Goal: Information Seeking & Learning: Learn about a topic

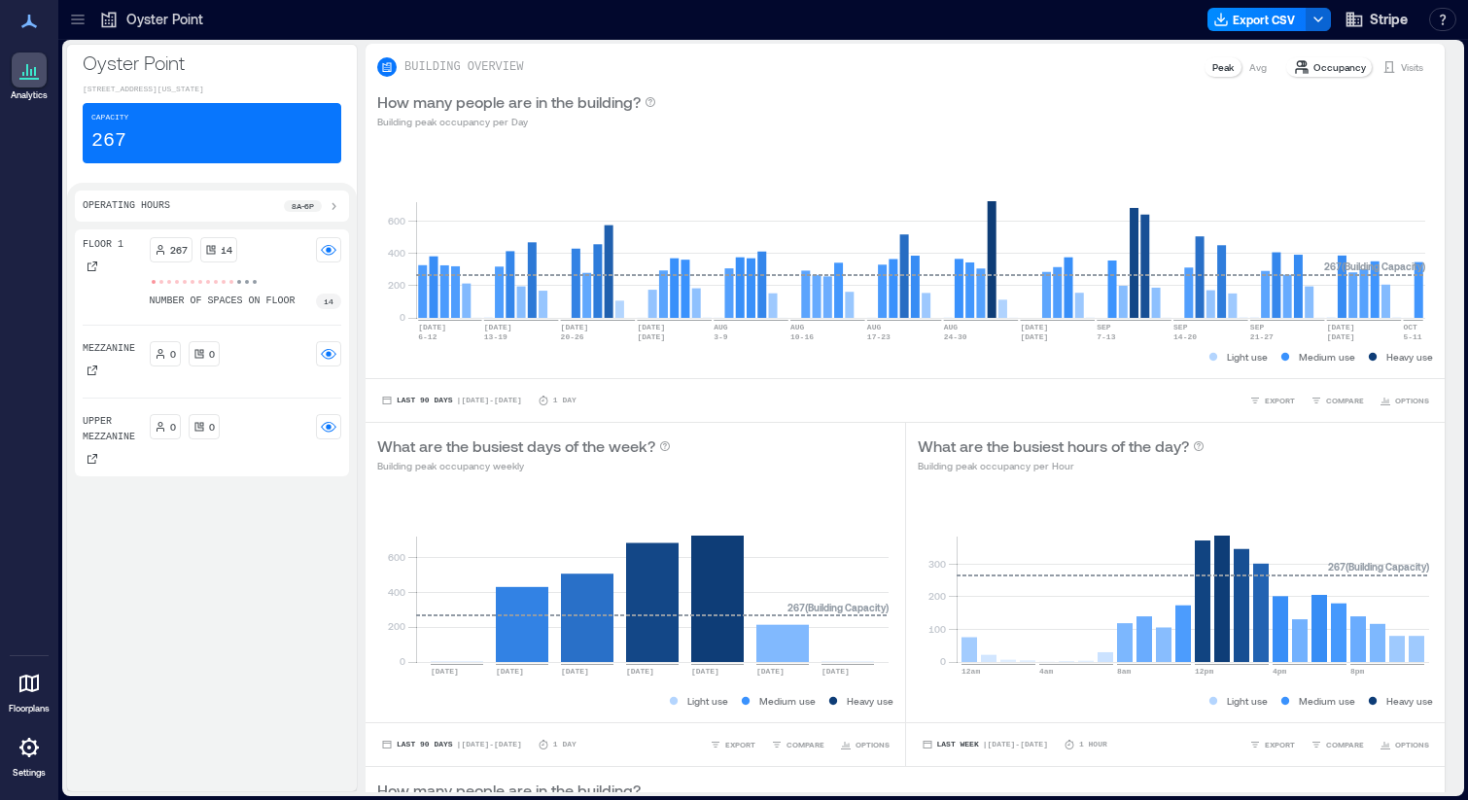
click at [116, 25] on icon at bounding box center [108, 19] width 19 height 19
click at [75, 22] on icon at bounding box center [77, 23] width 13 height 2
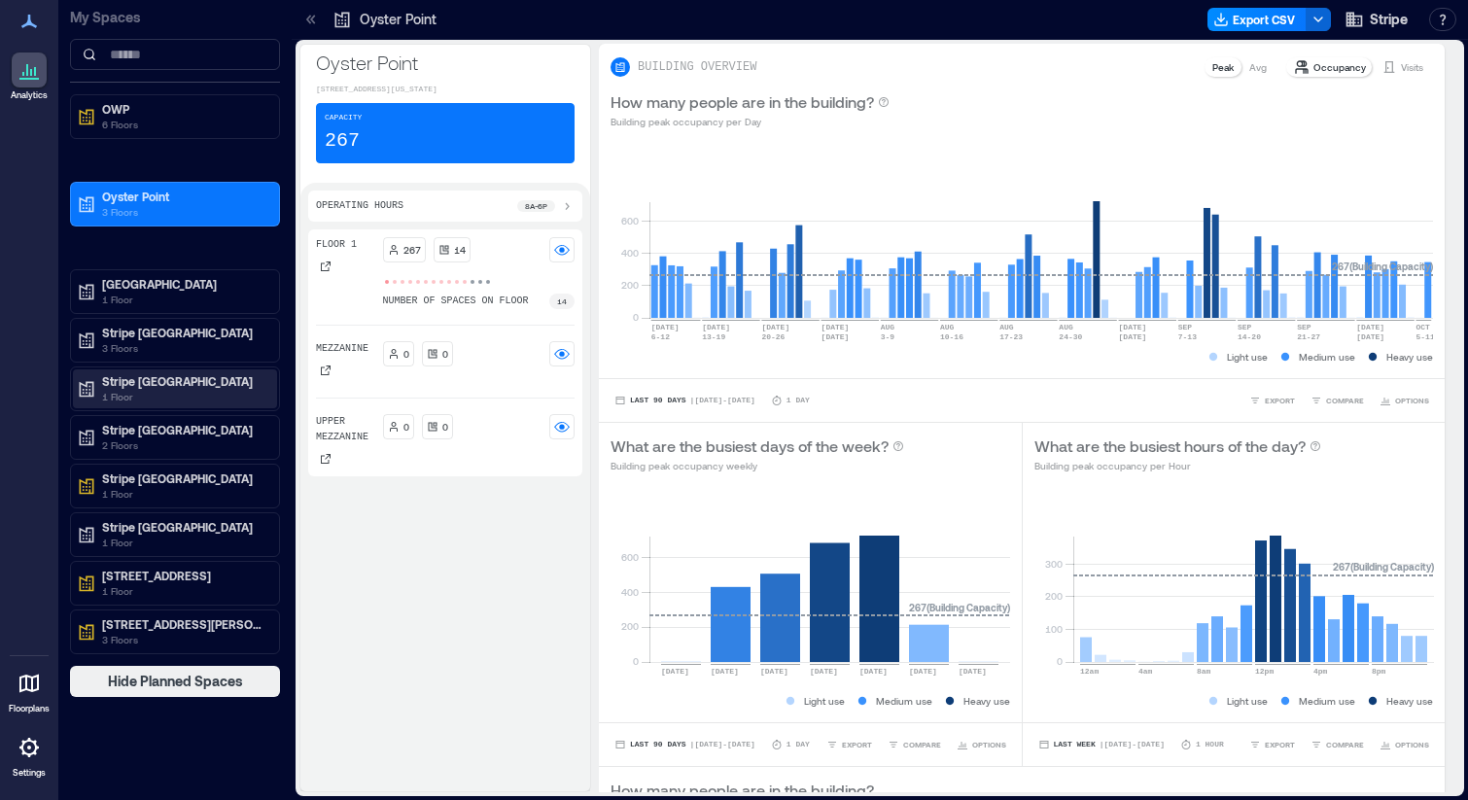
click at [178, 376] on p "Stripe [GEOGRAPHIC_DATA]" at bounding box center [183, 381] width 163 height 16
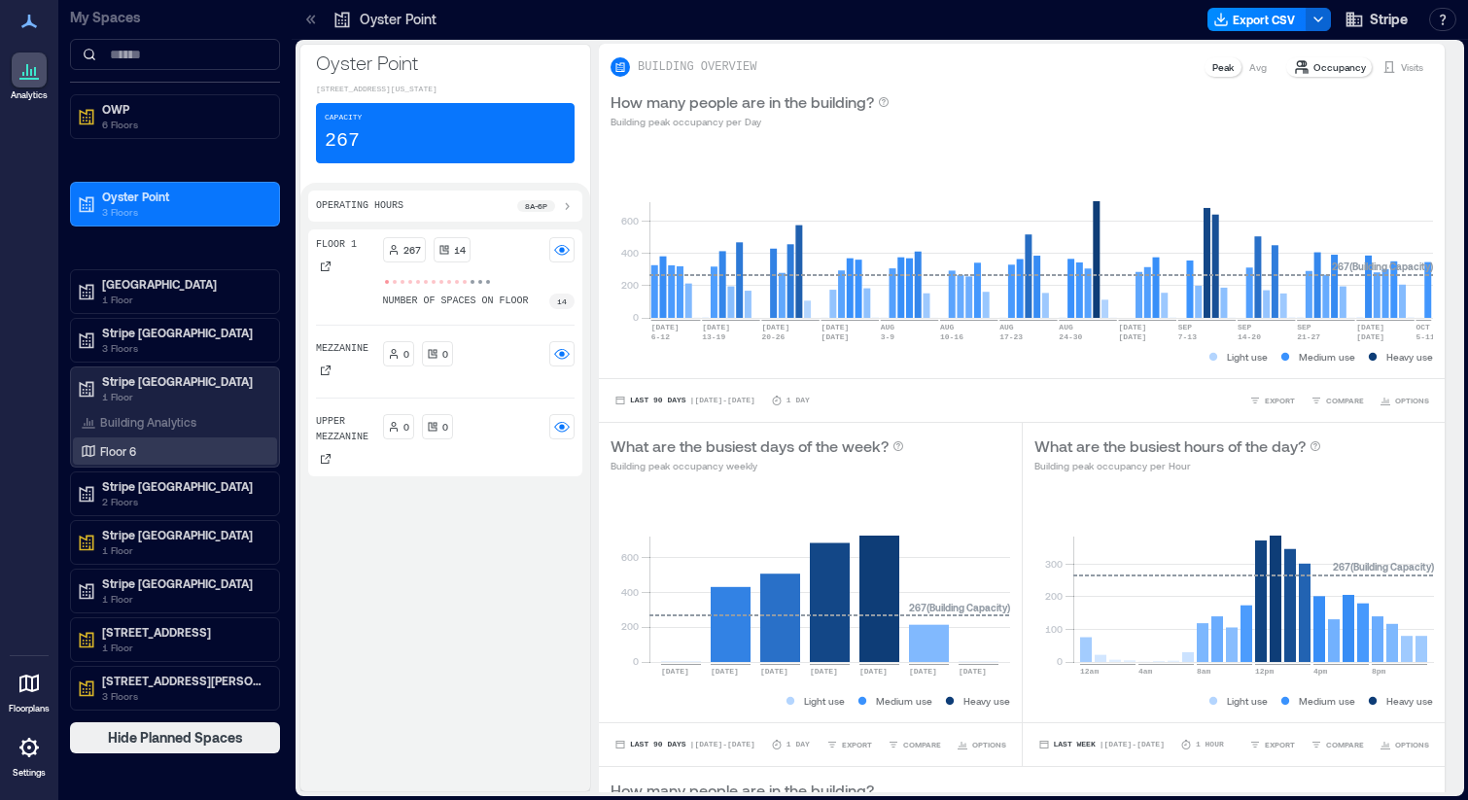
click at [248, 450] on div "Floor 6" at bounding box center [171, 450] width 189 height 19
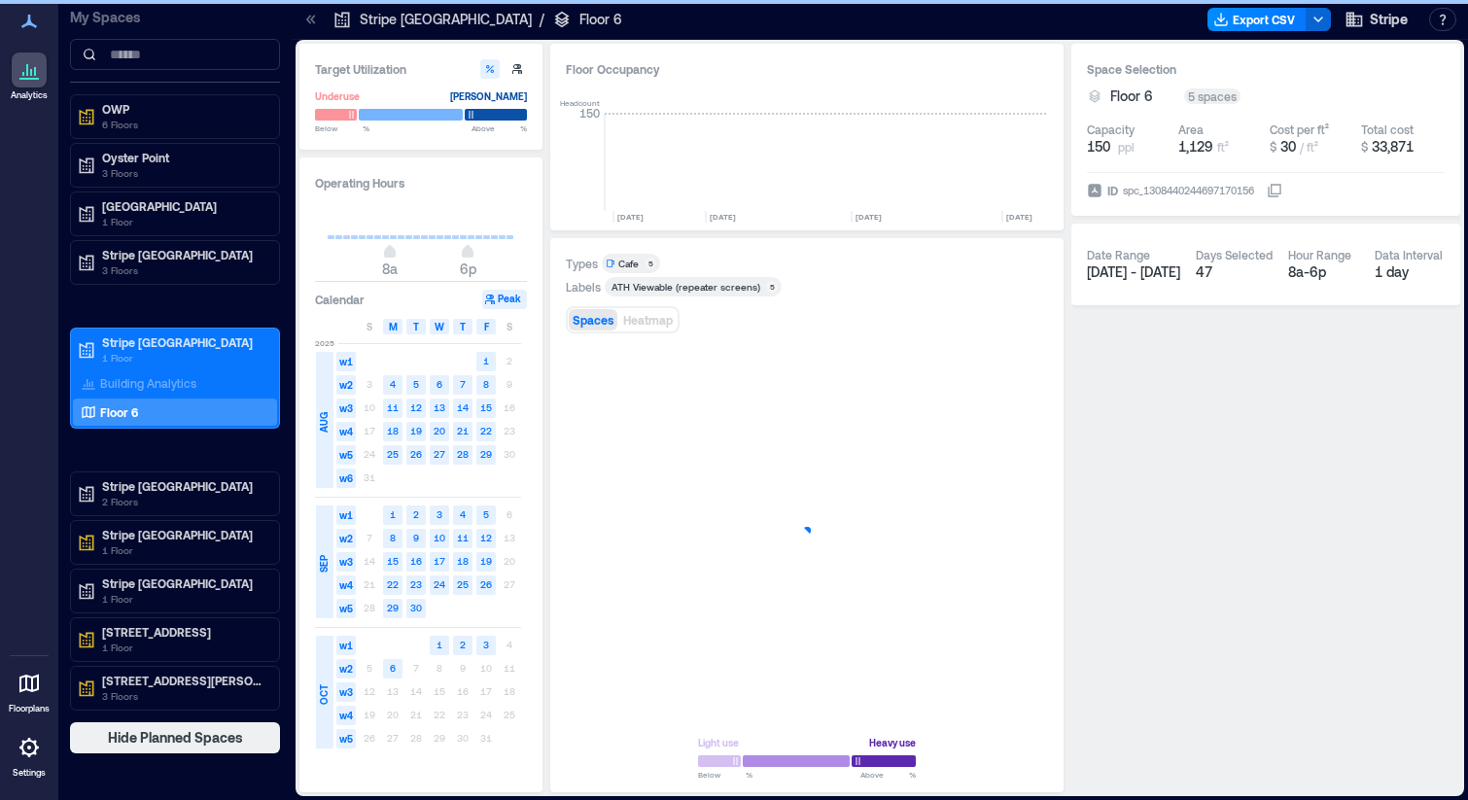
scroll to position [0, 1611]
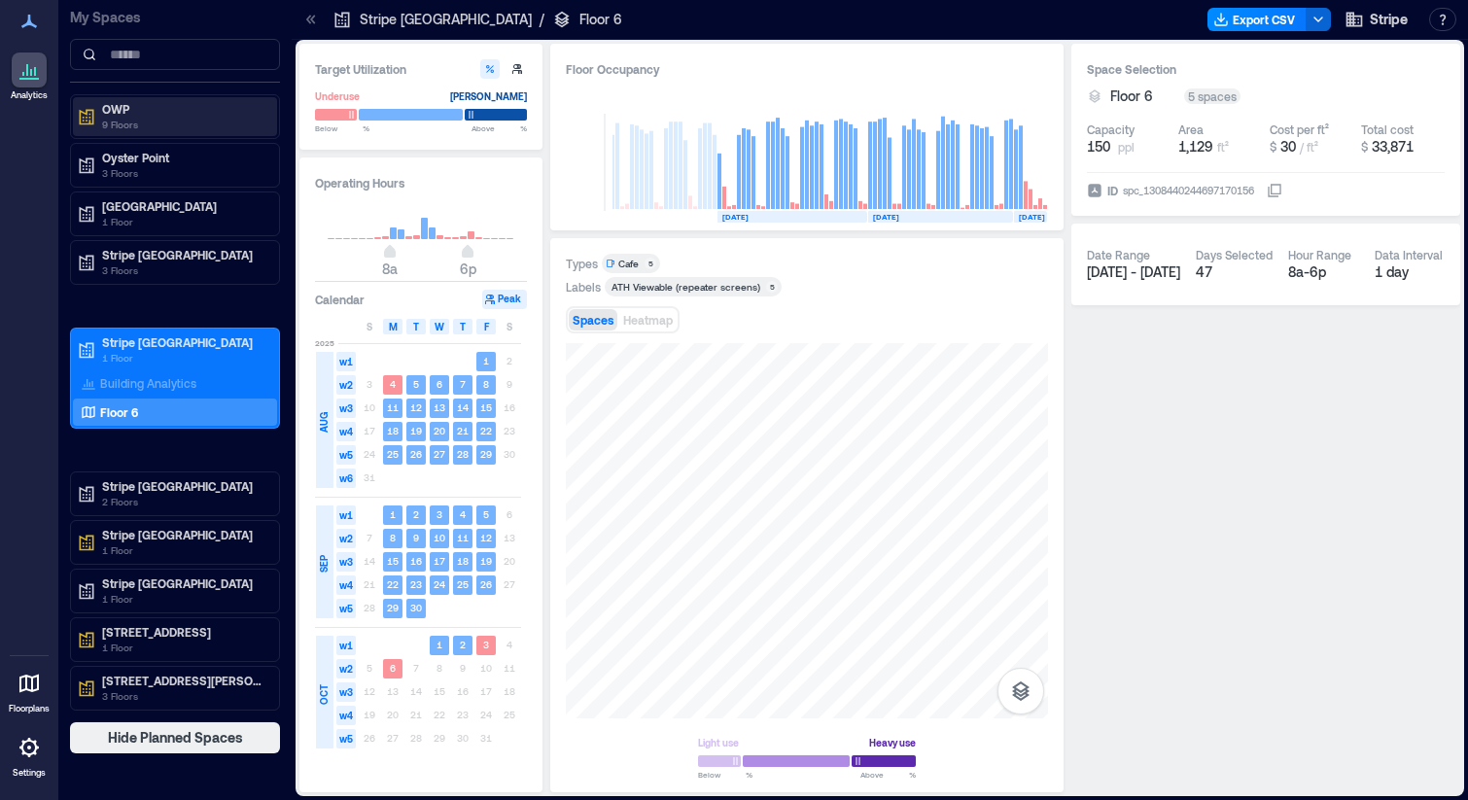
click at [182, 106] on p "OWP" at bounding box center [183, 109] width 163 height 16
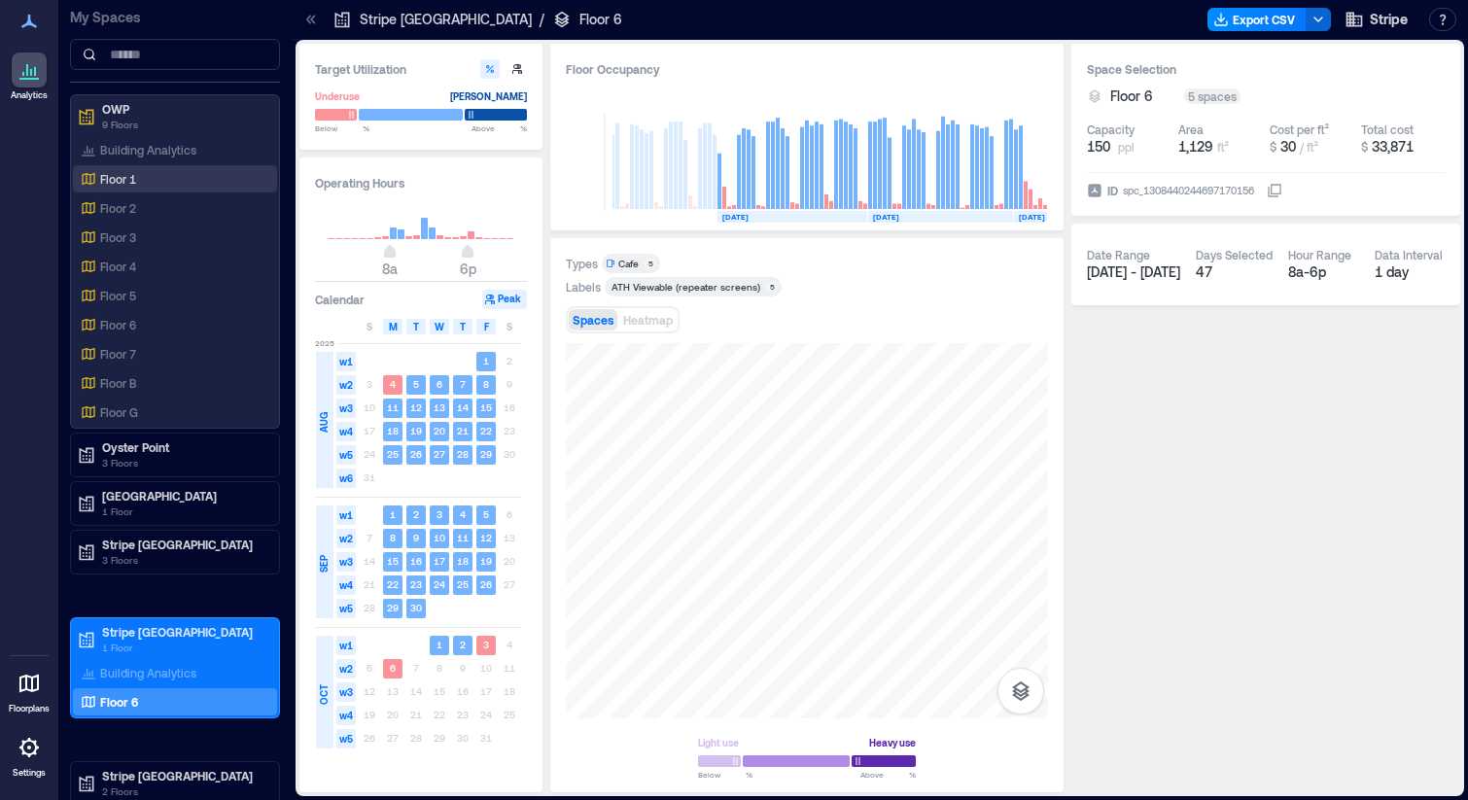
click at [120, 178] on p "Floor 1" at bounding box center [118, 179] width 36 height 16
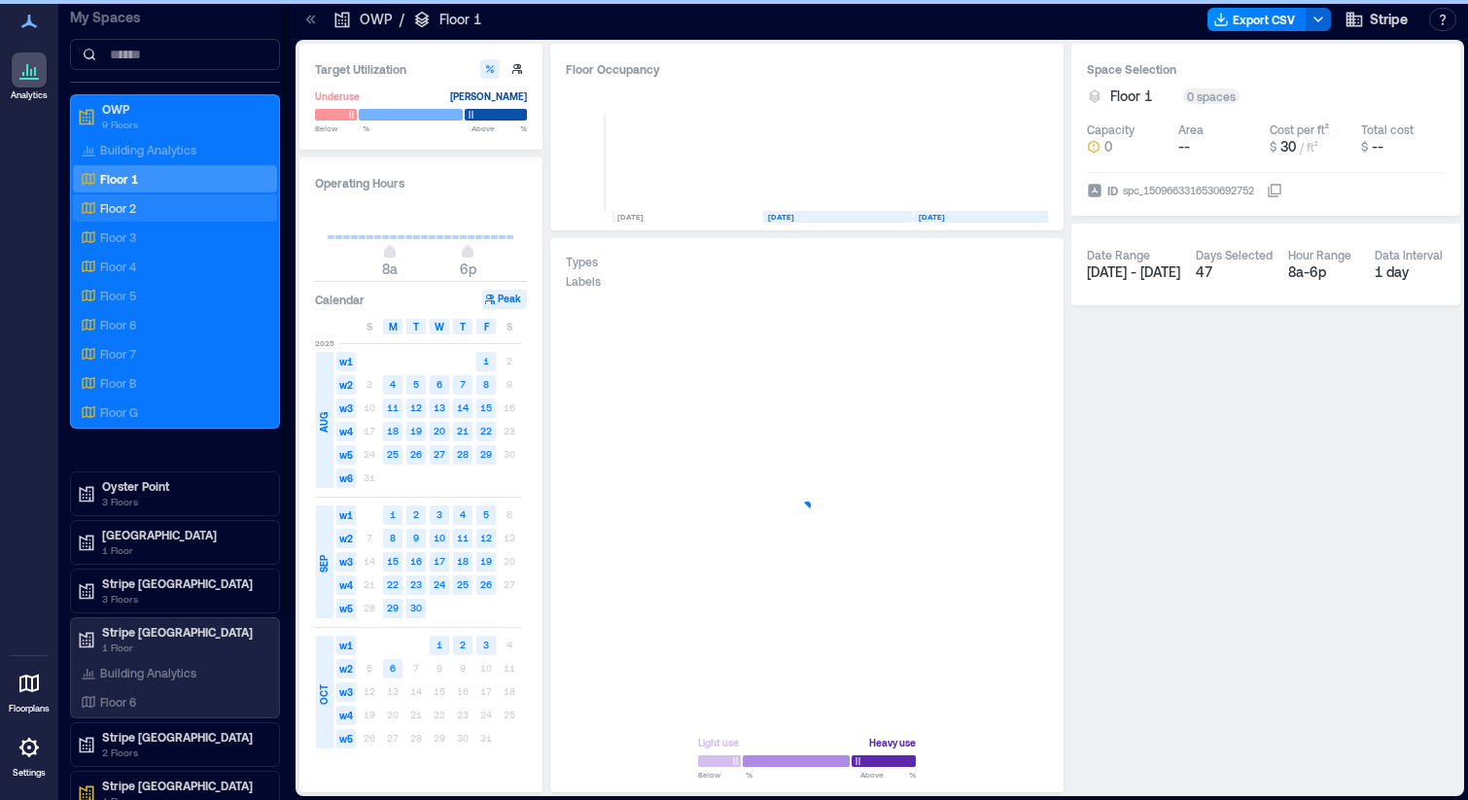
scroll to position [0, 46]
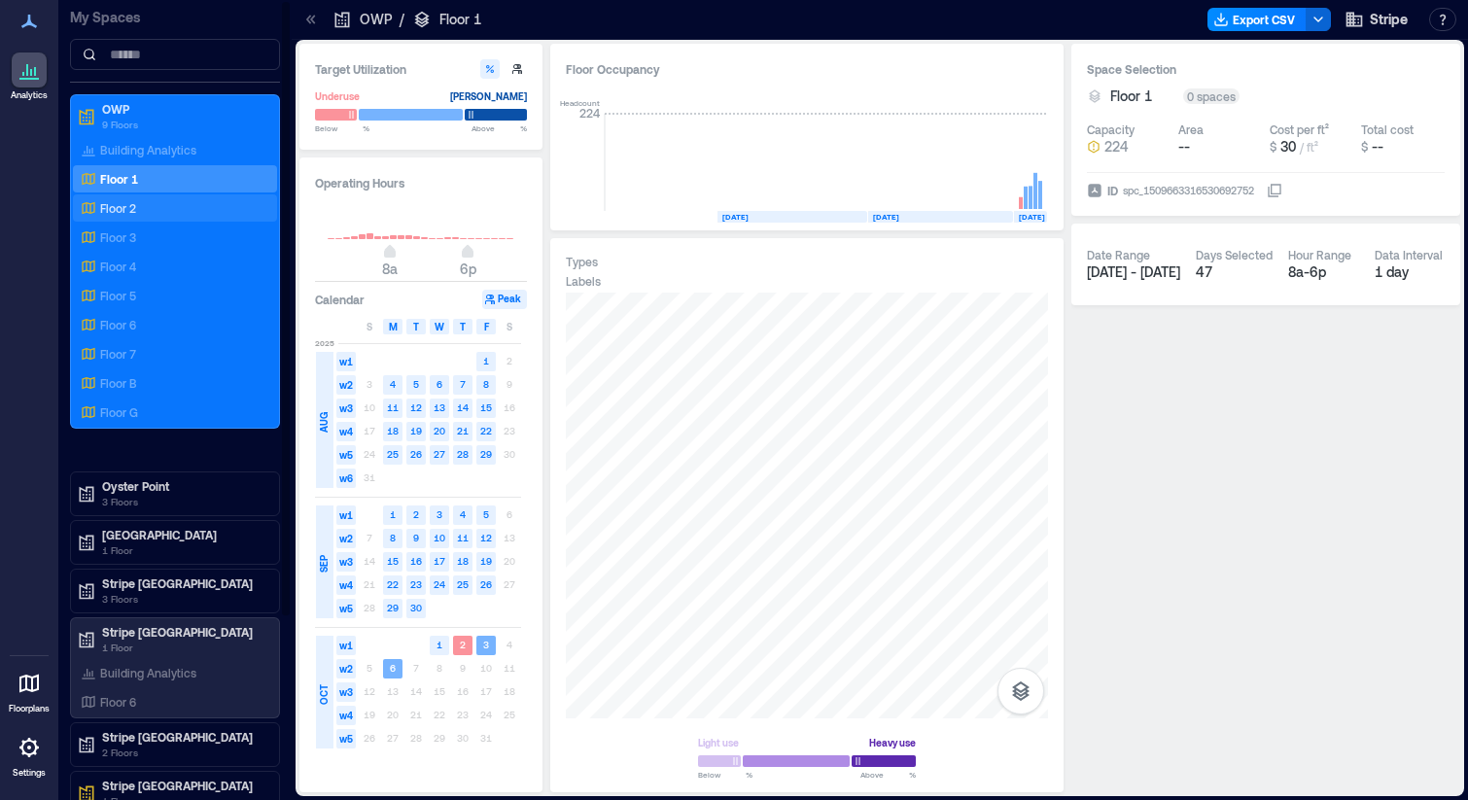
click at [117, 203] on p "Floor 2" at bounding box center [118, 208] width 36 height 16
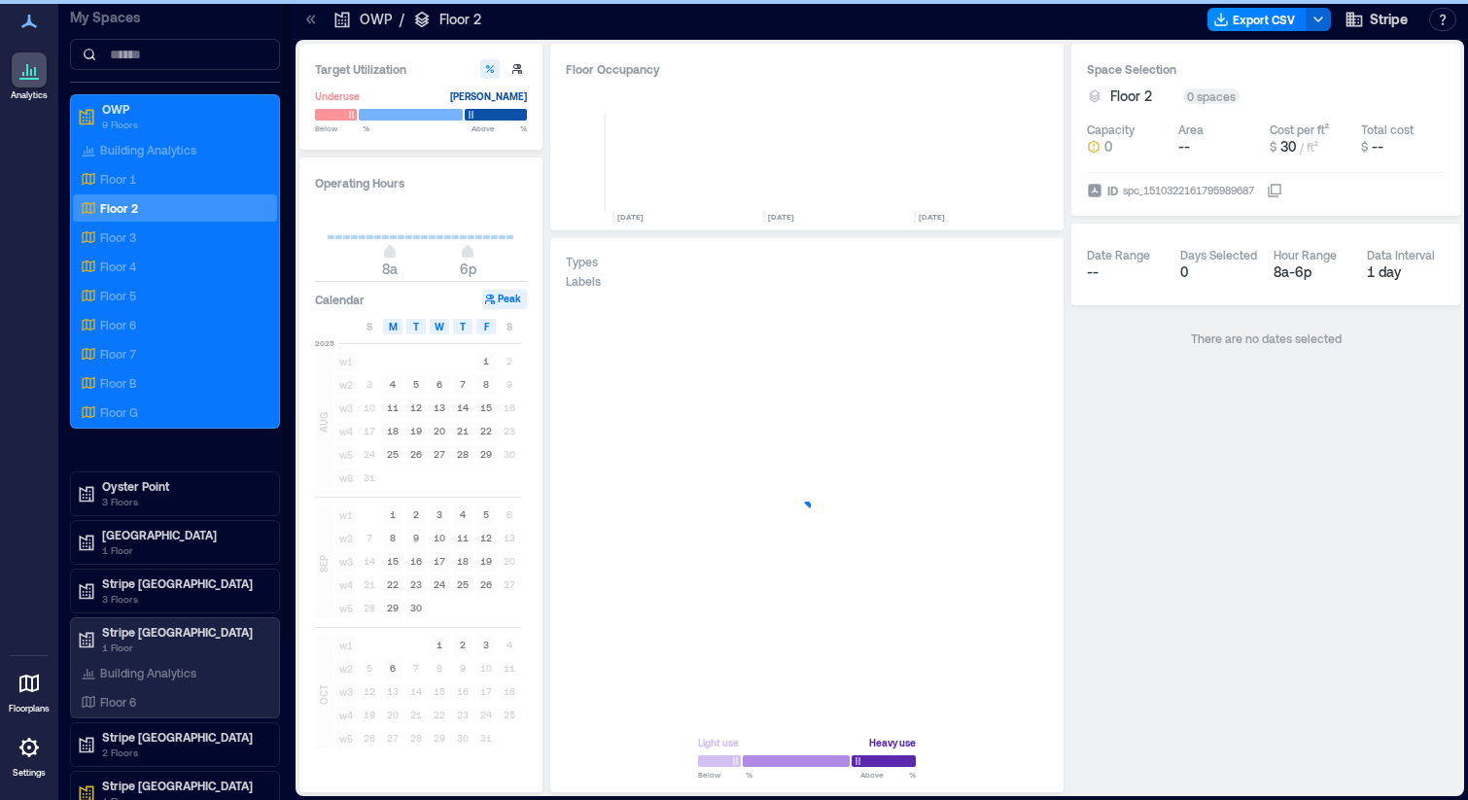
scroll to position [0, 46]
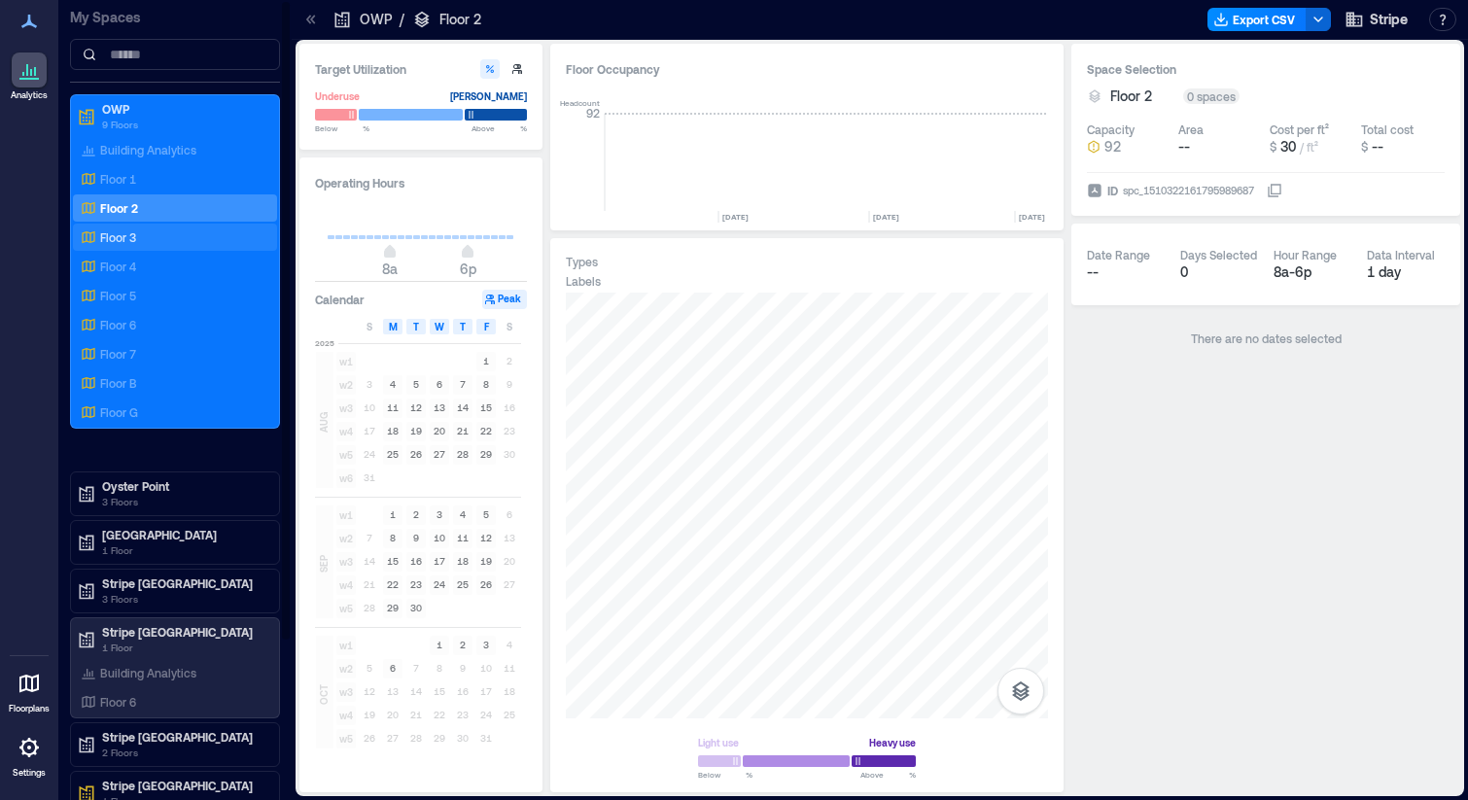
click at [117, 250] on div "Floor 3" at bounding box center [175, 237] width 204 height 27
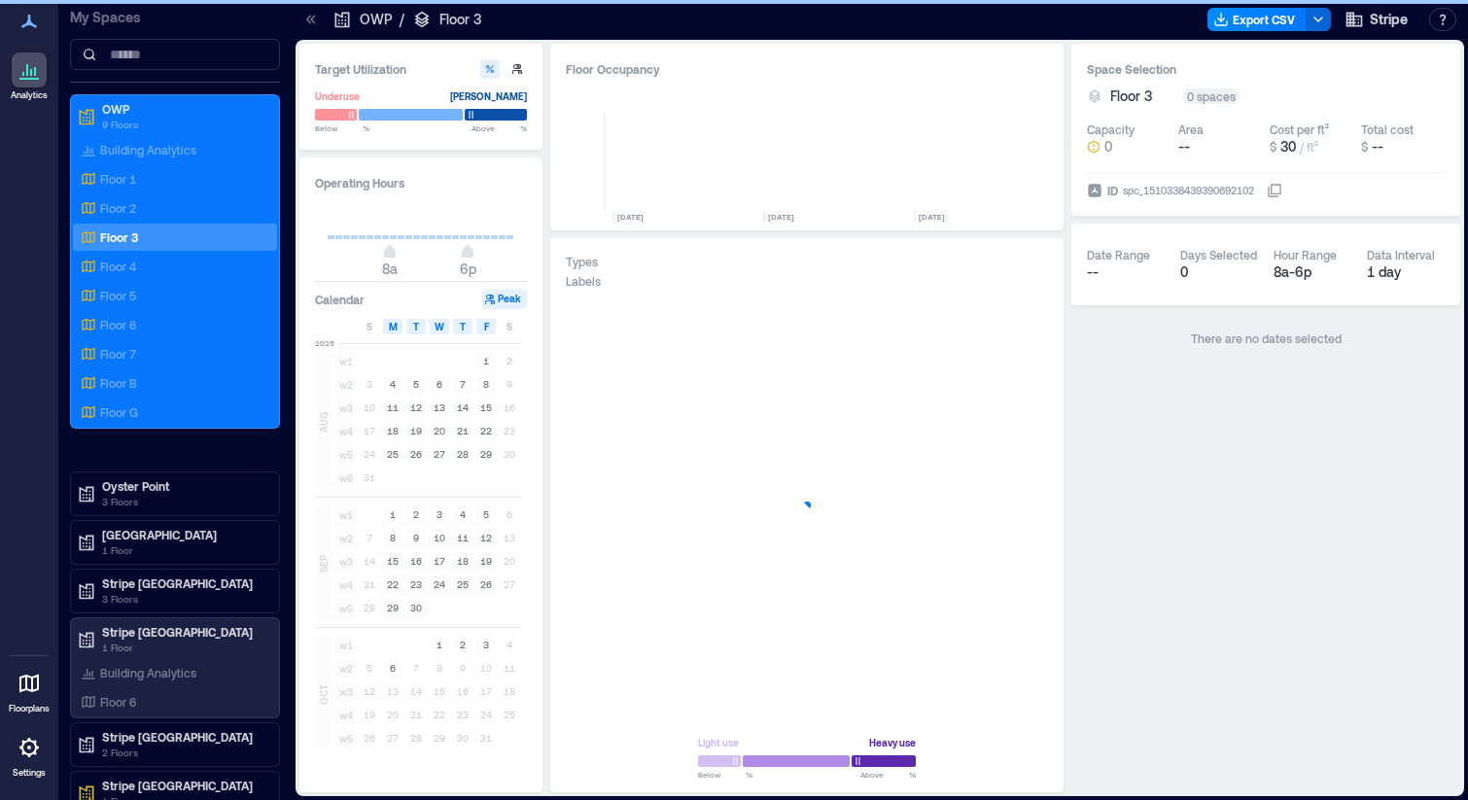
scroll to position [0, 46]
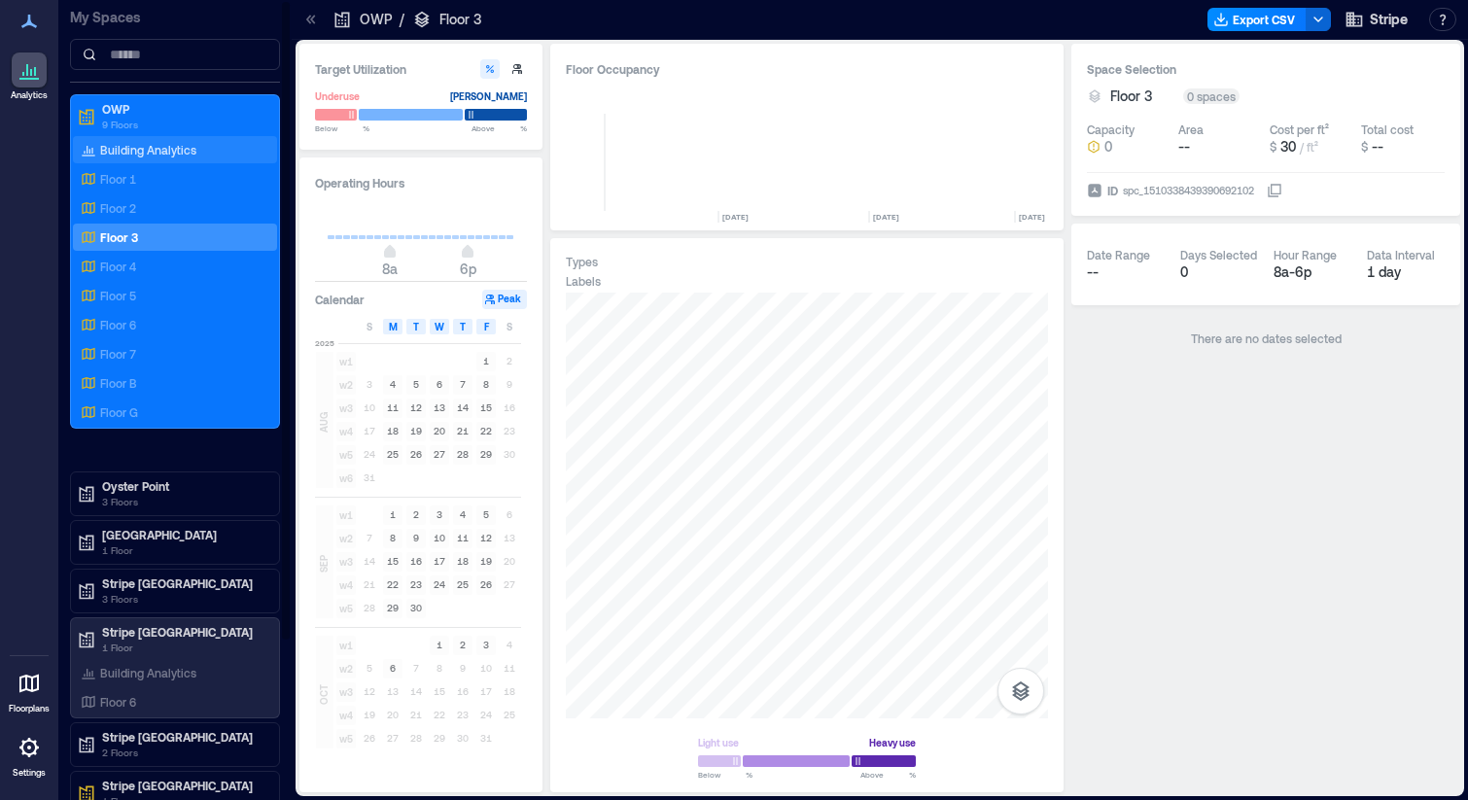
click at [131, 148] on p "Building Analytics" at bounding box center [148, 150] width 96 height 16
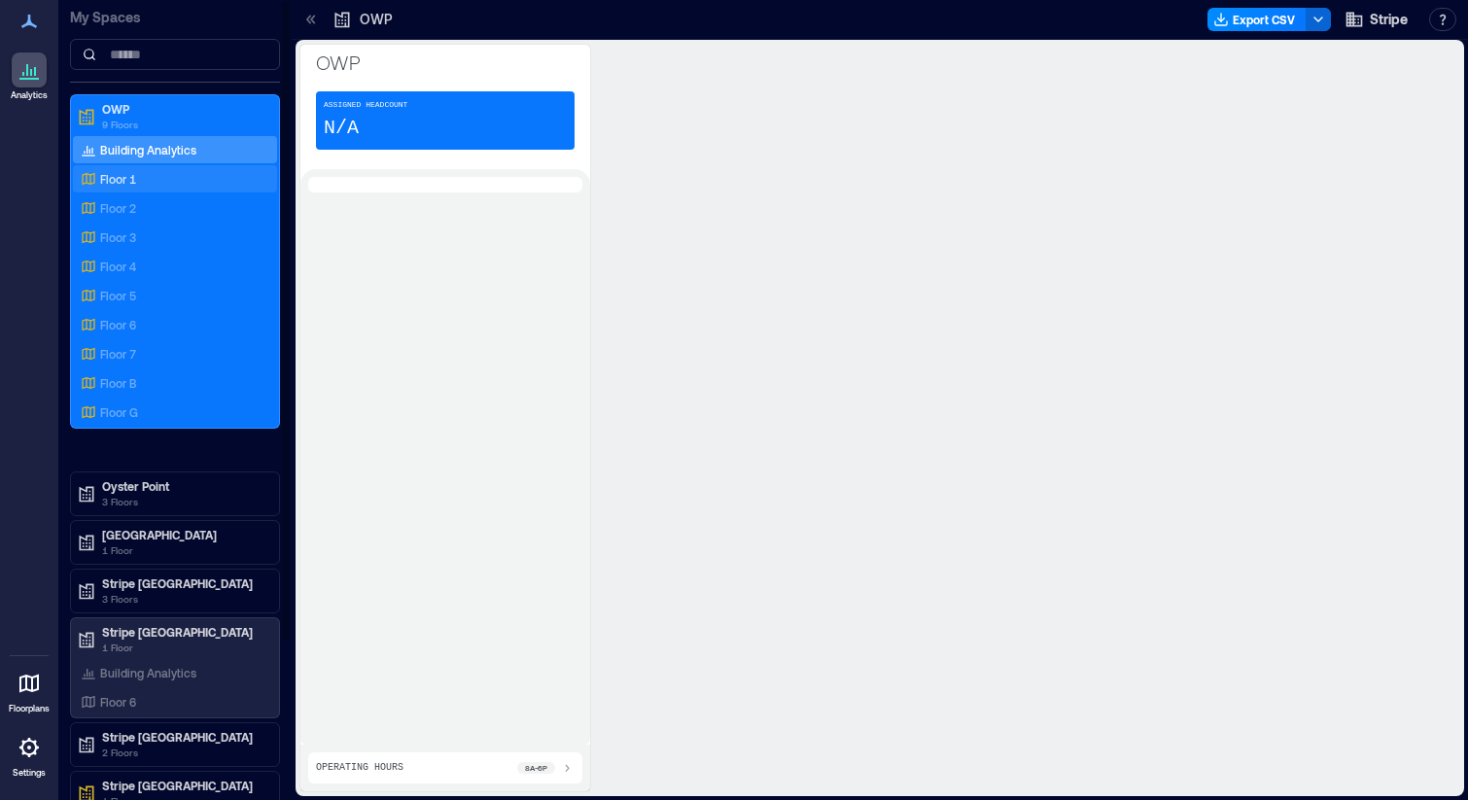
click at [130, 185] on p "Floor 1" at bounding box center [118, 179] width 36 height 16
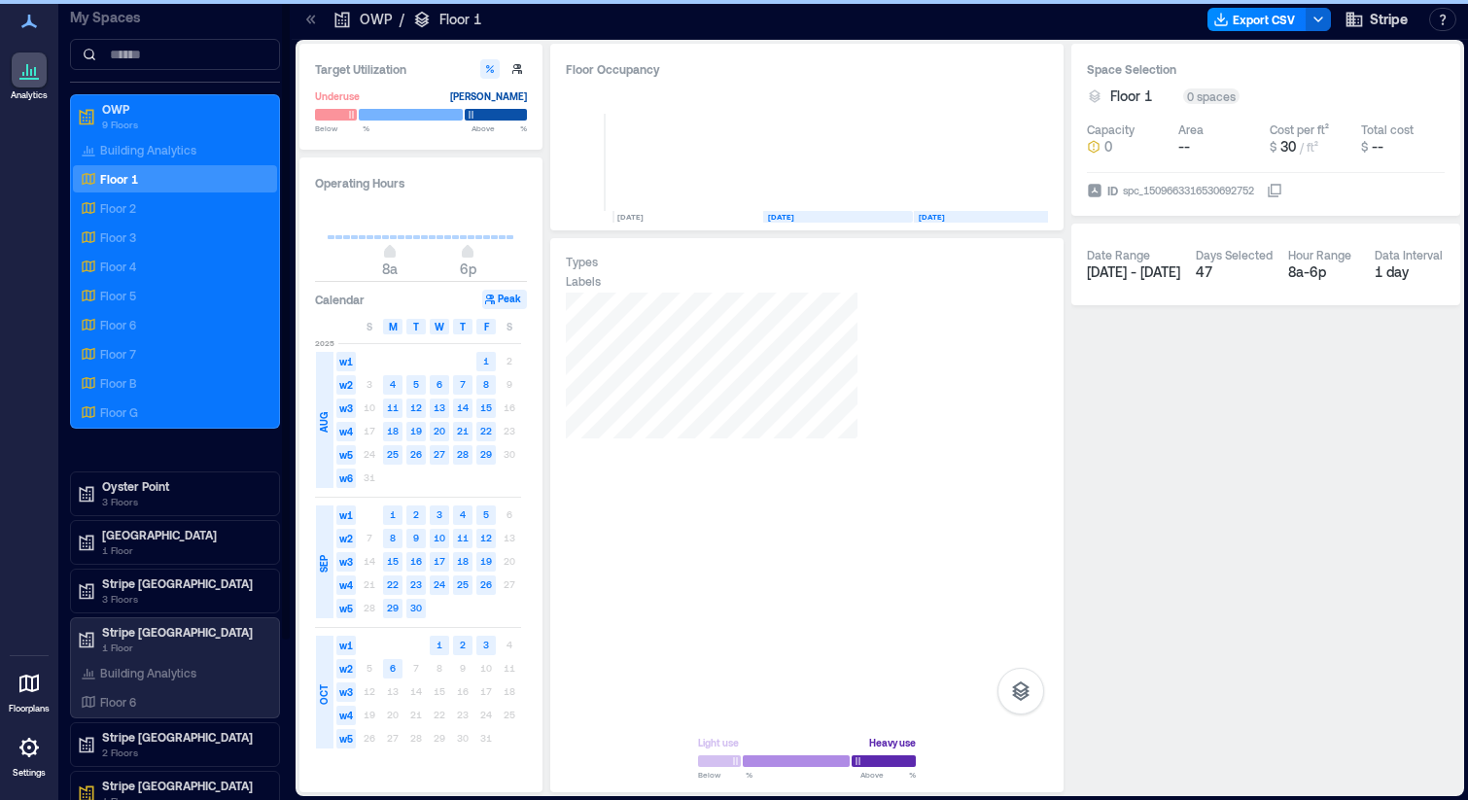
scroll to position [0, 46]
click at [122, 280] on div "Building Analytics Floor 1 Floor 2 Floor 3 Floor 4 Floor 5 Floor 6 Floor 7 Floo…" at bounding box center [175, 281] width 204 height 290
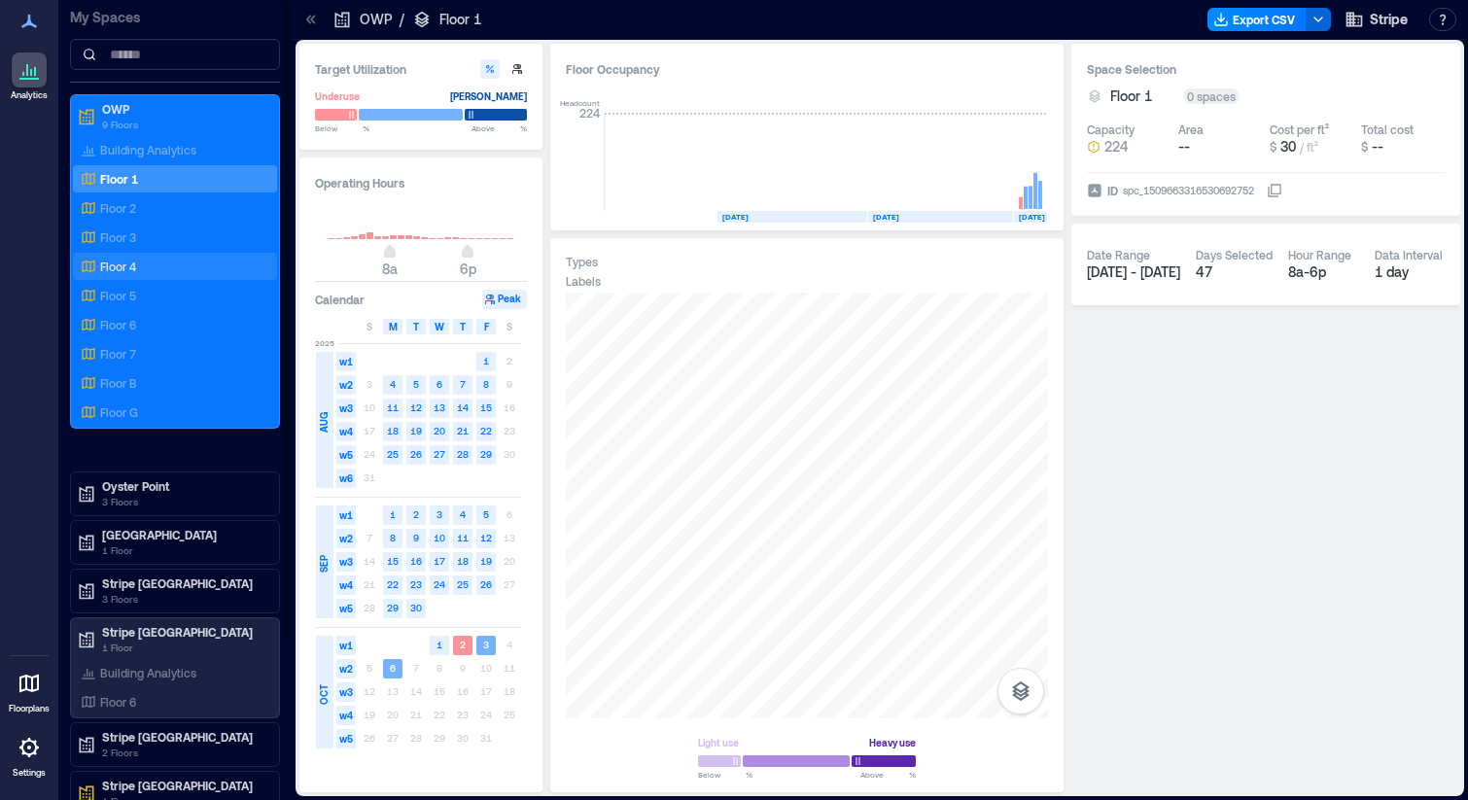
click at [122, 264] on p "Floor 4" at bounding box center [118, 267] width 36 height 16
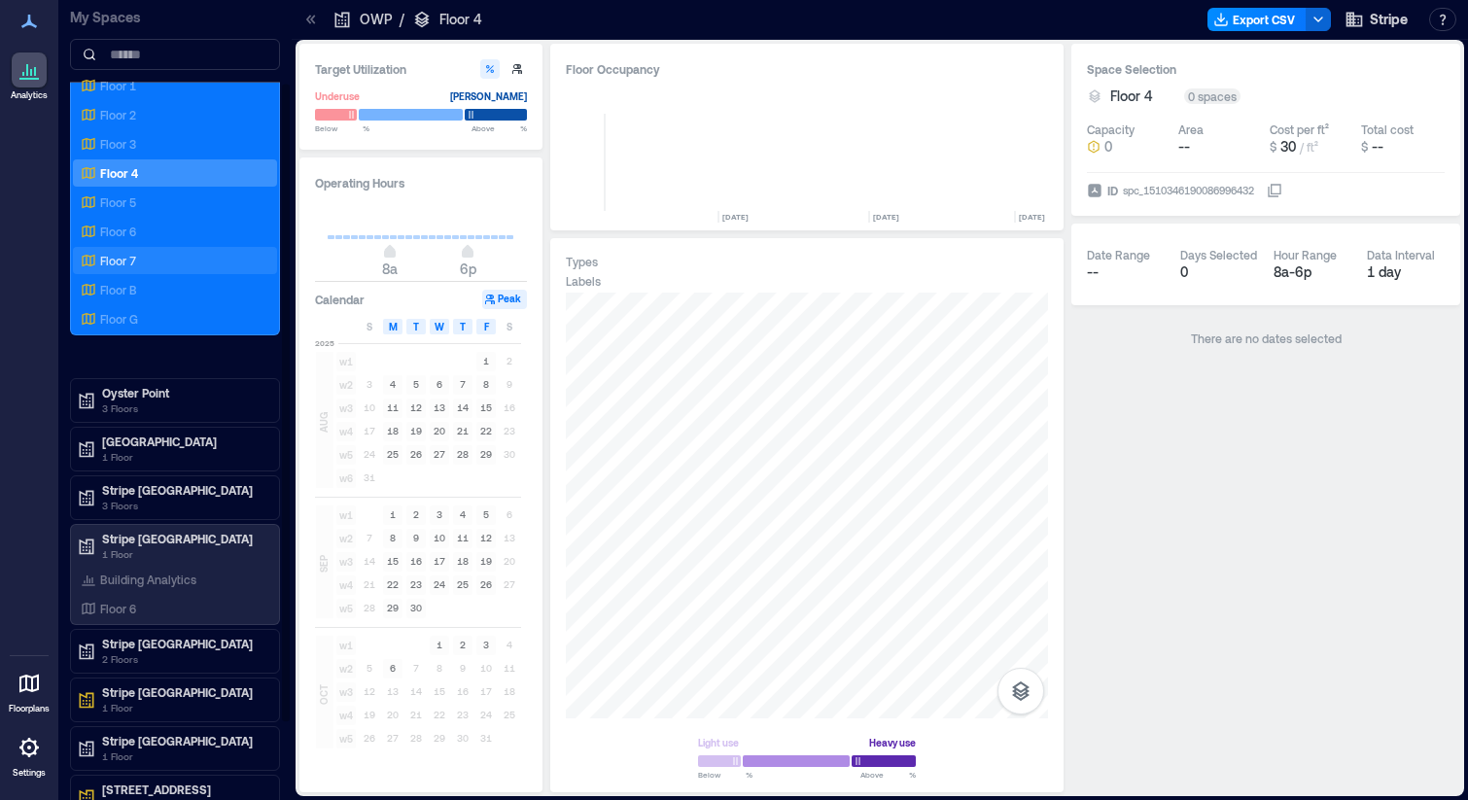
scroll to position [204, 0]
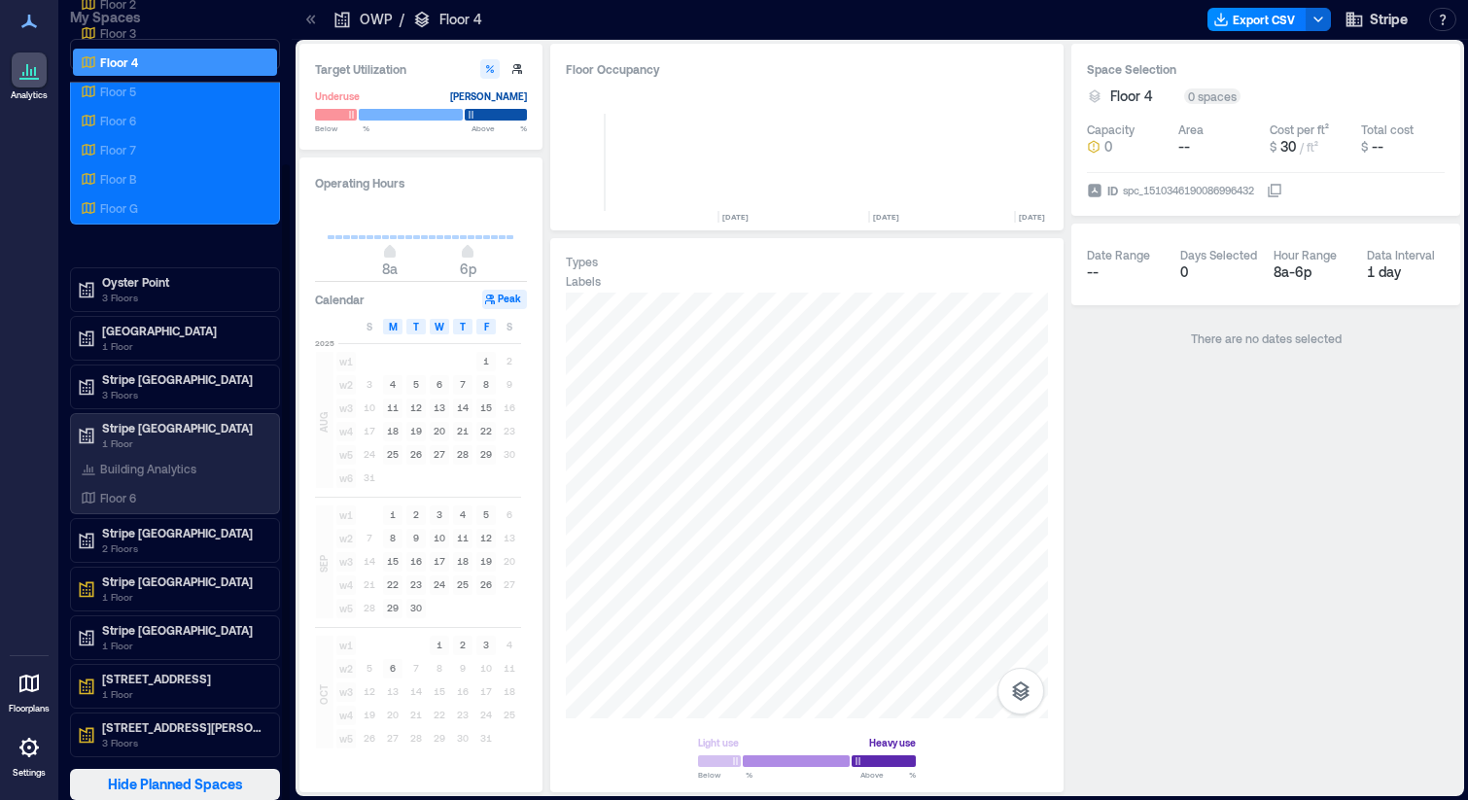
click at [169, 787] on span "Hide Planned Spaces" at bounding box center [175, 784] width 135 height 19
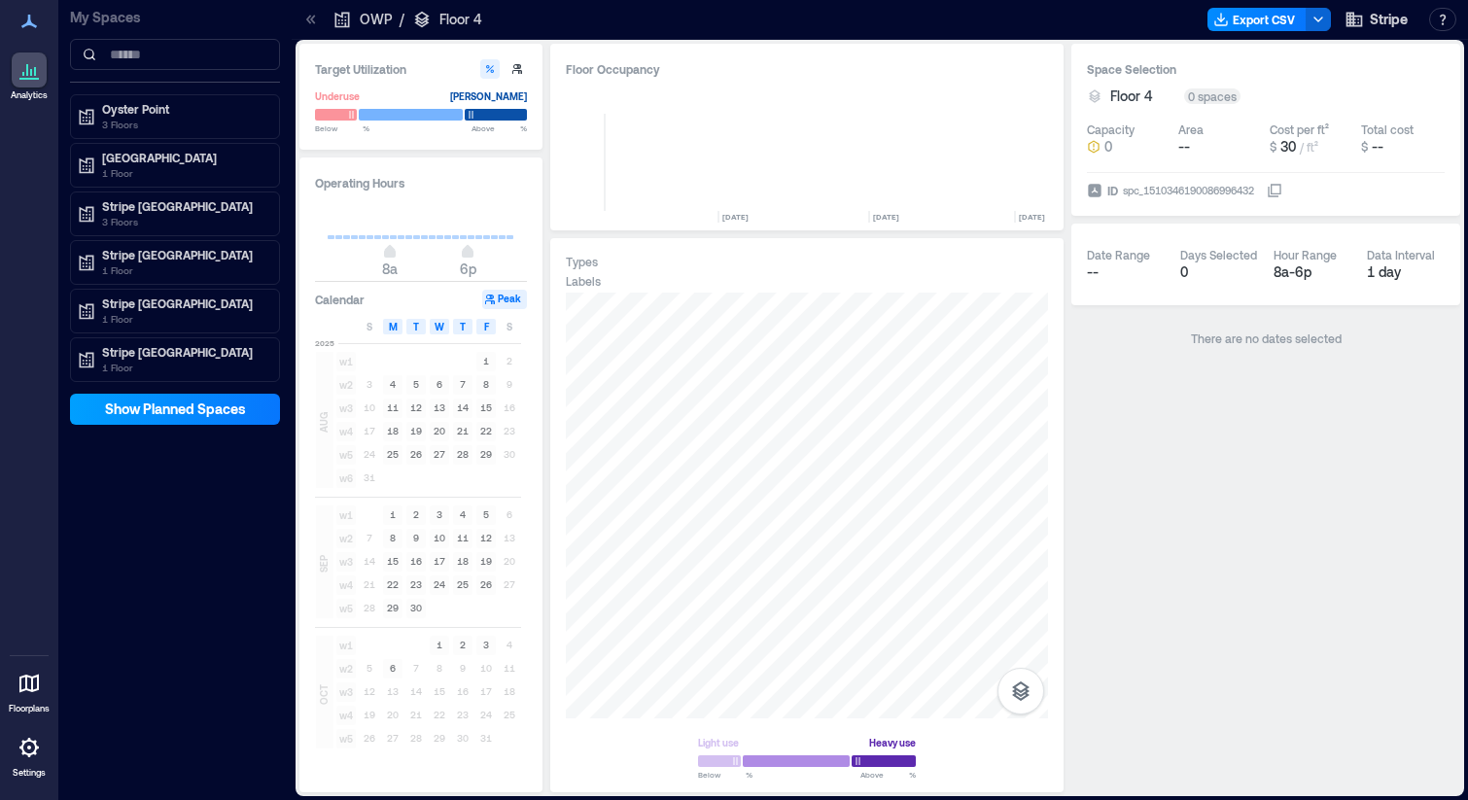
click at [170, 417] on span "Show Planned Spaces" at bounding box center [175, 409] width 141 height 19
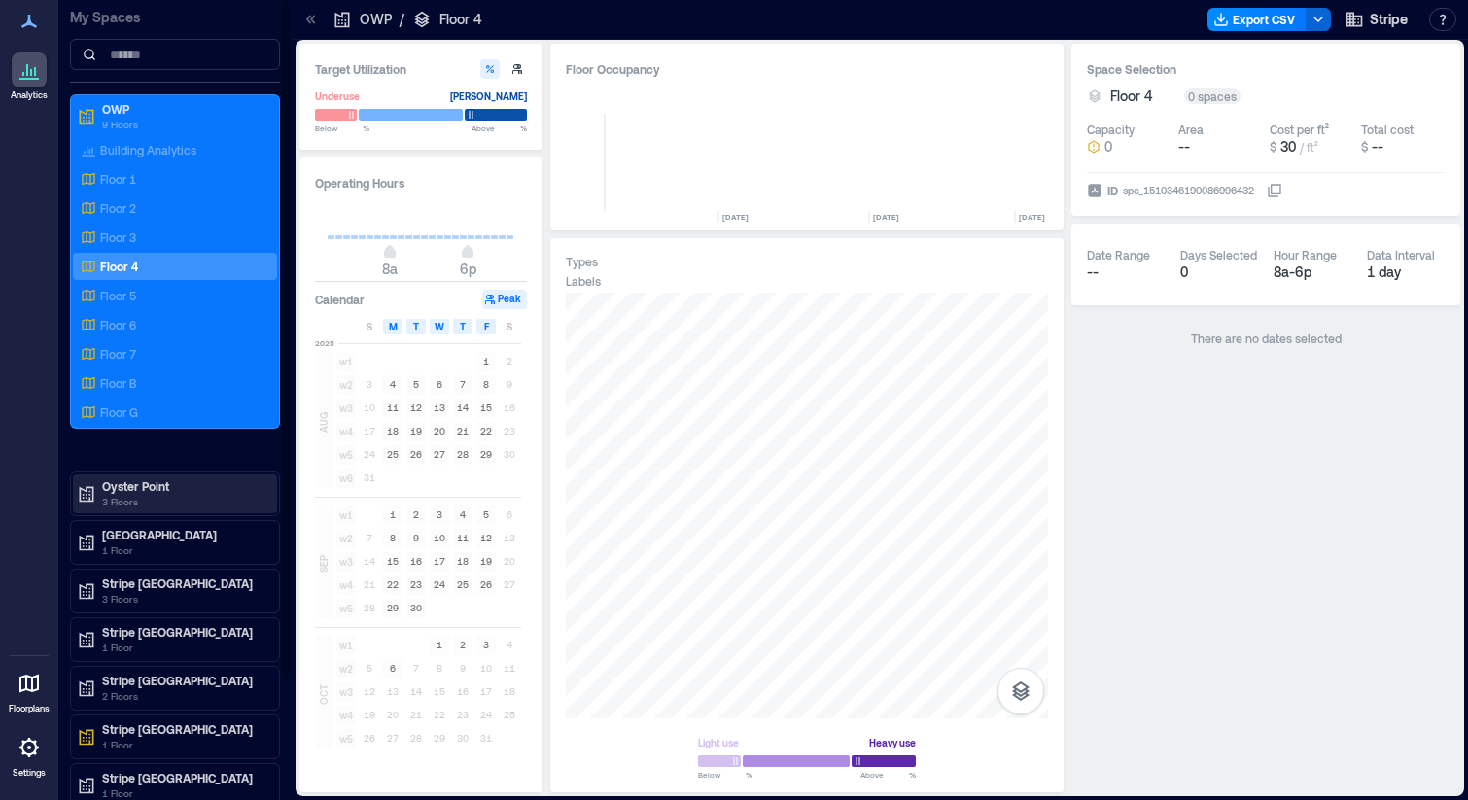
click at [147, 503] on p "3 Floors" at bounding box center [183, 502] width 163 height 16
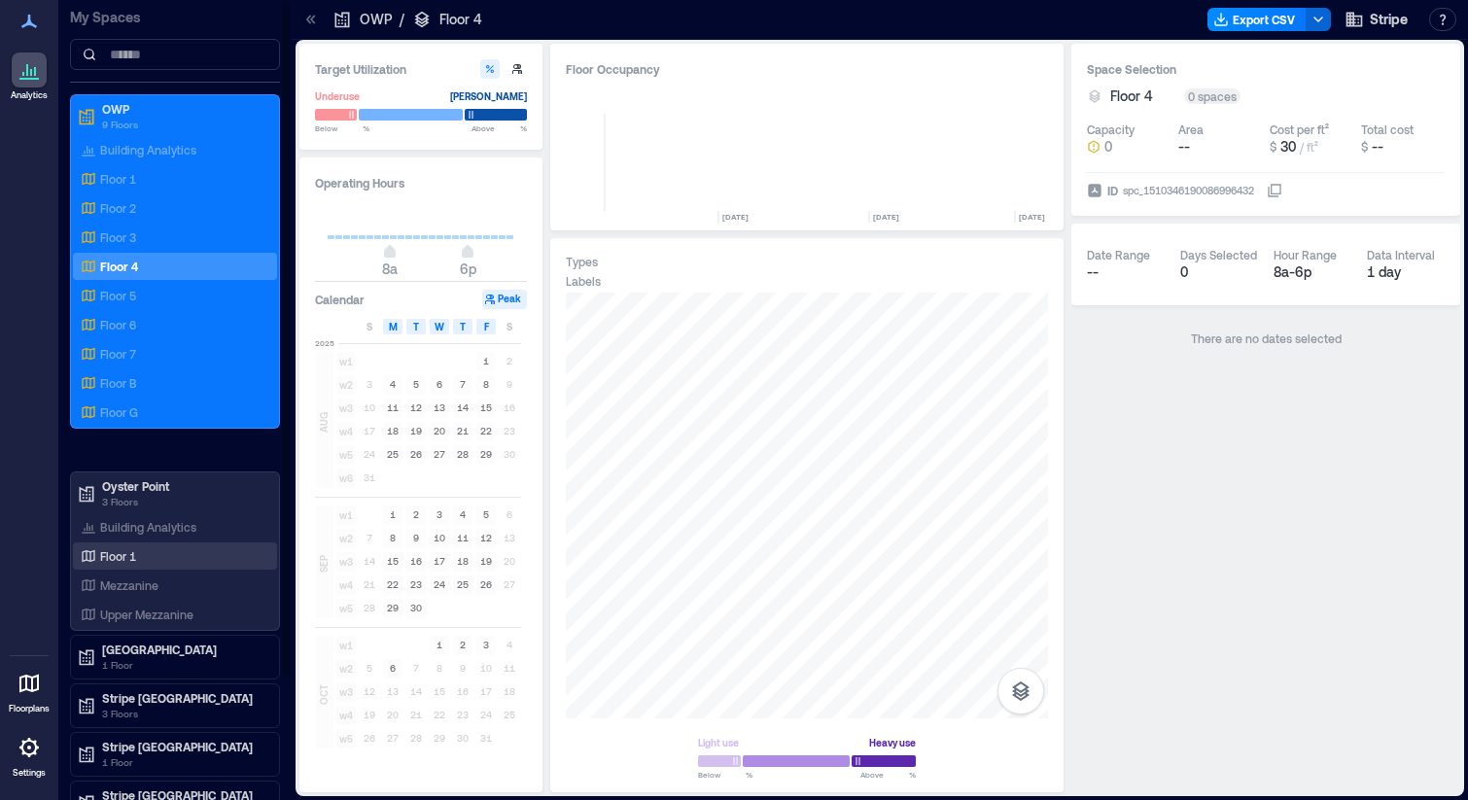
click at [142, 558] on div "Floor 1" at bounding box center [171, 555] width 189 height 19
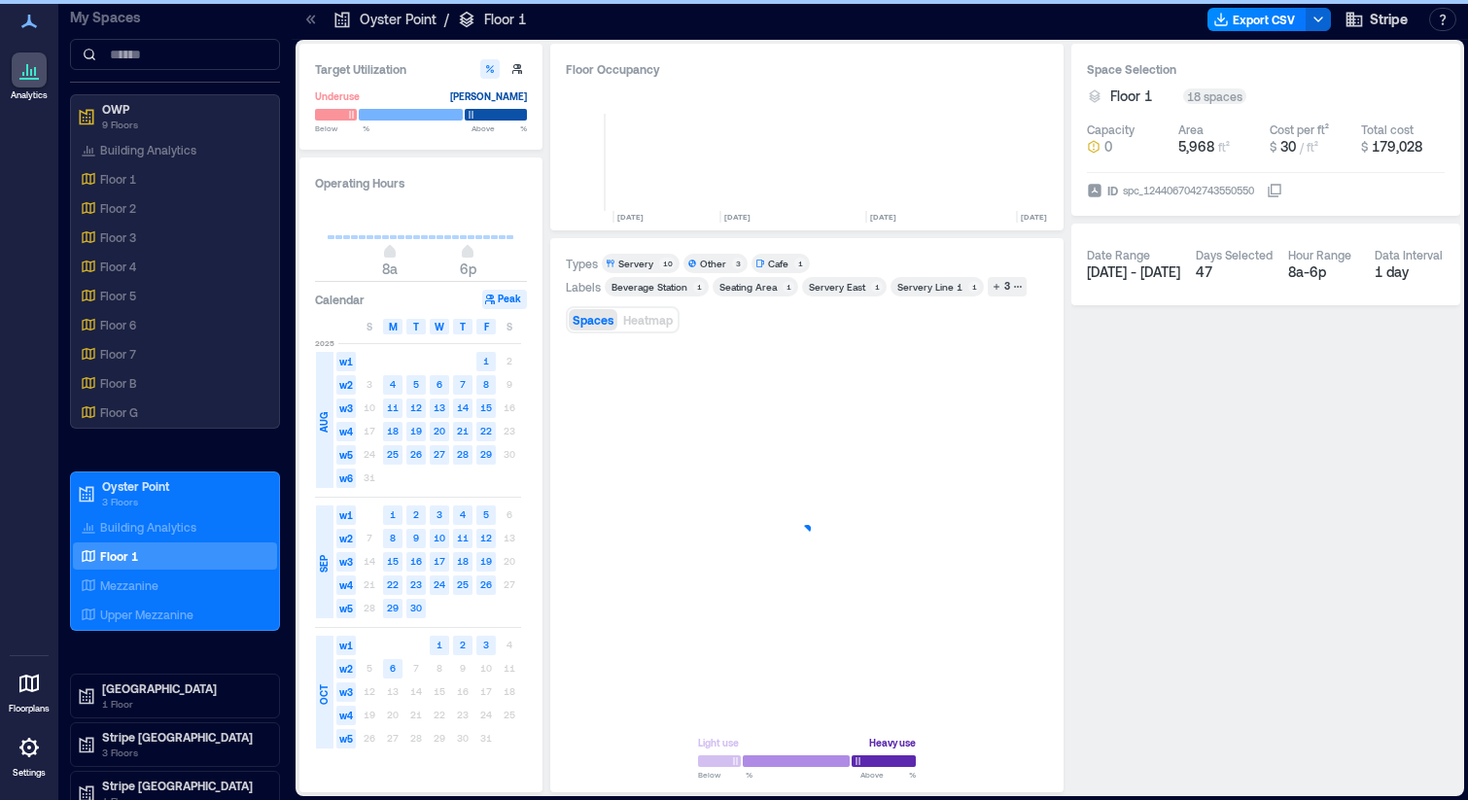
scroll to position [0, 5178]
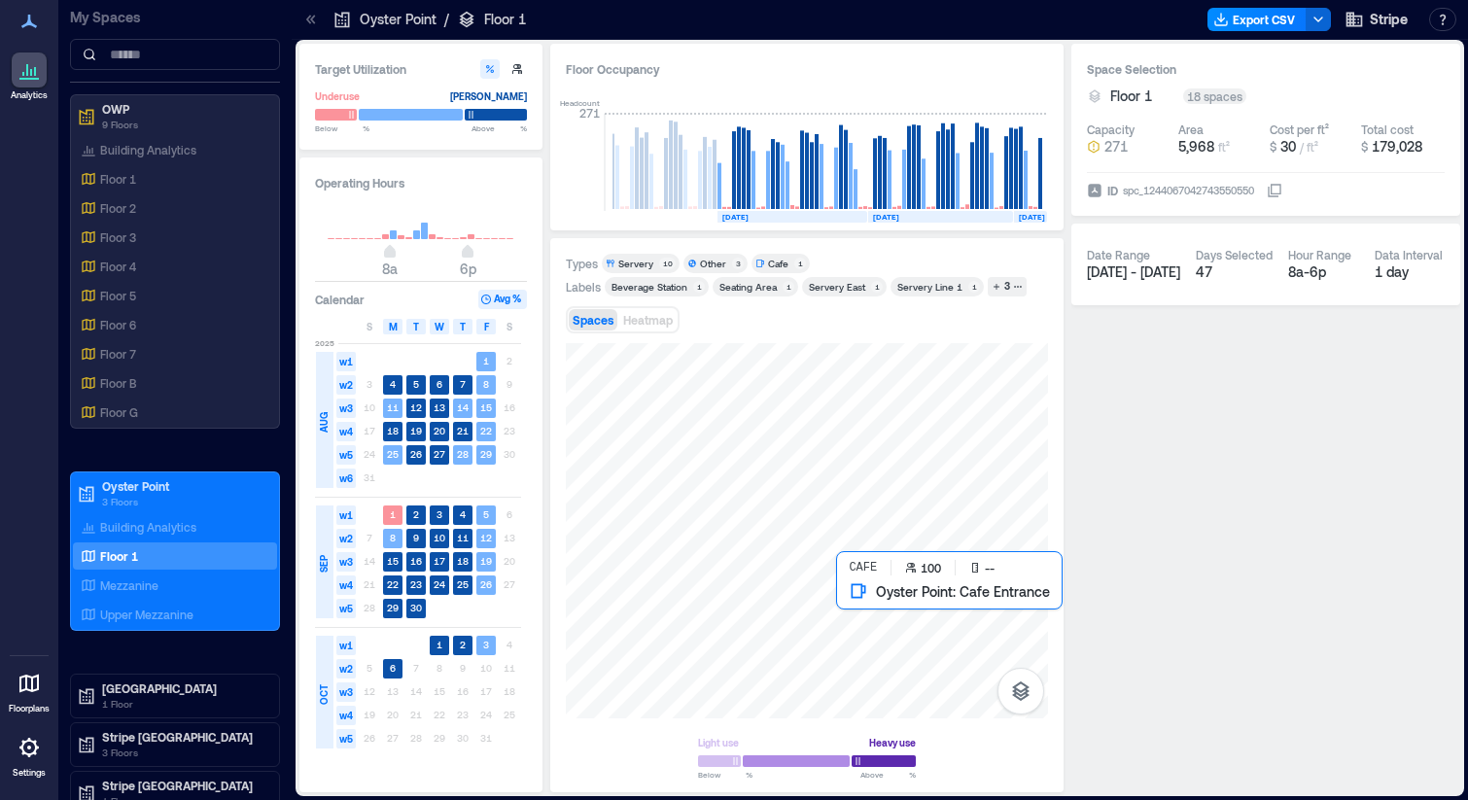
click at [852, 618] on div at bounding box center [807, 530] width 482 height 375
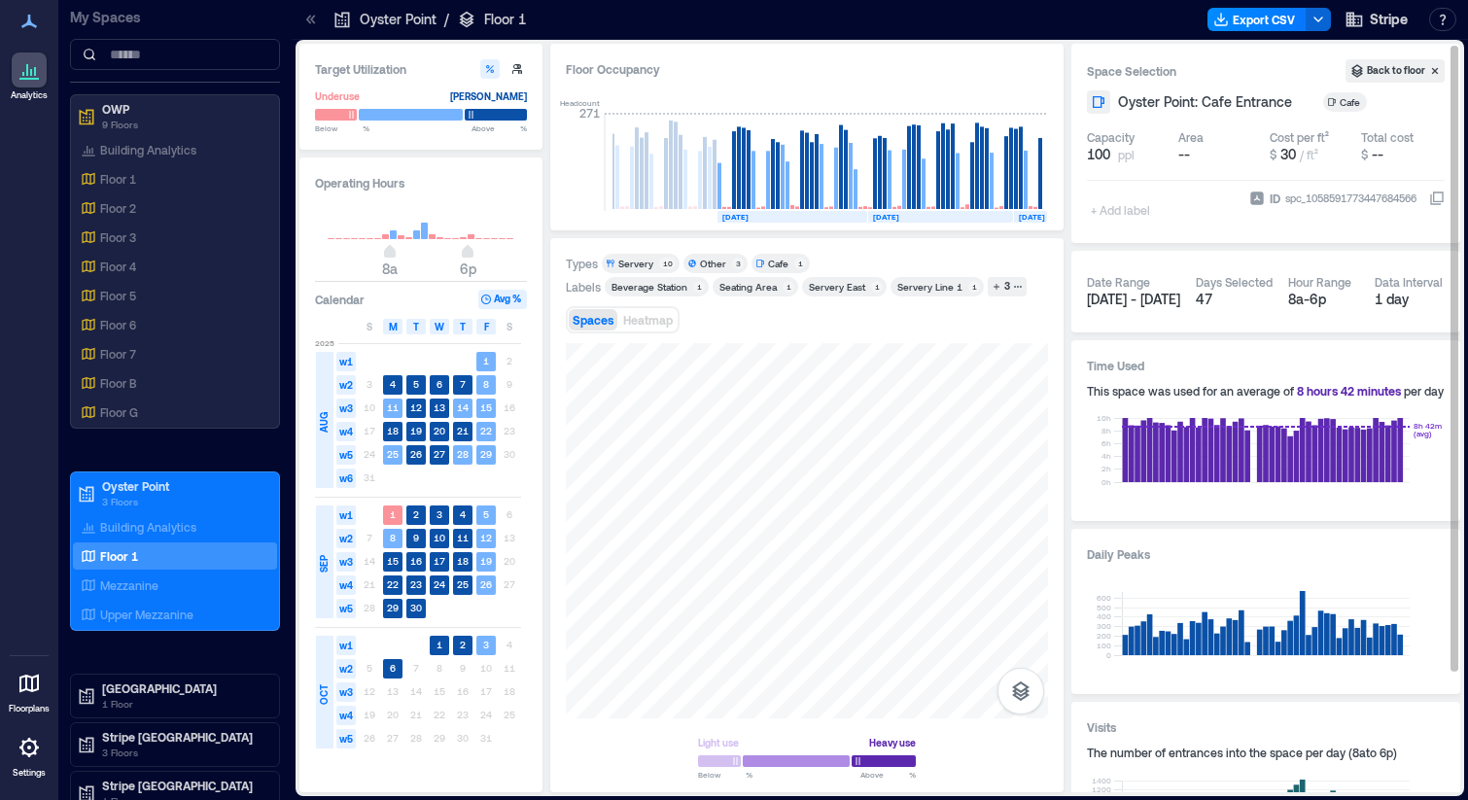
click at [1382, 198] on div "spc_1058591773447684566" at bounding box center [1350, 198] width 135 height 19
click at [1429, 198] on button "ID spc_1058591773447684566" at bounding box center [1437, 199] width 16 height 16
click at [1382, 198] on div "spc_1058591773447684566" at bounding box center [1350, 198] width 135 height 19
click at [1429, 198] on button "ID spc_1058591773447684566" at bounding box center [1437, 199] width 16 height 16
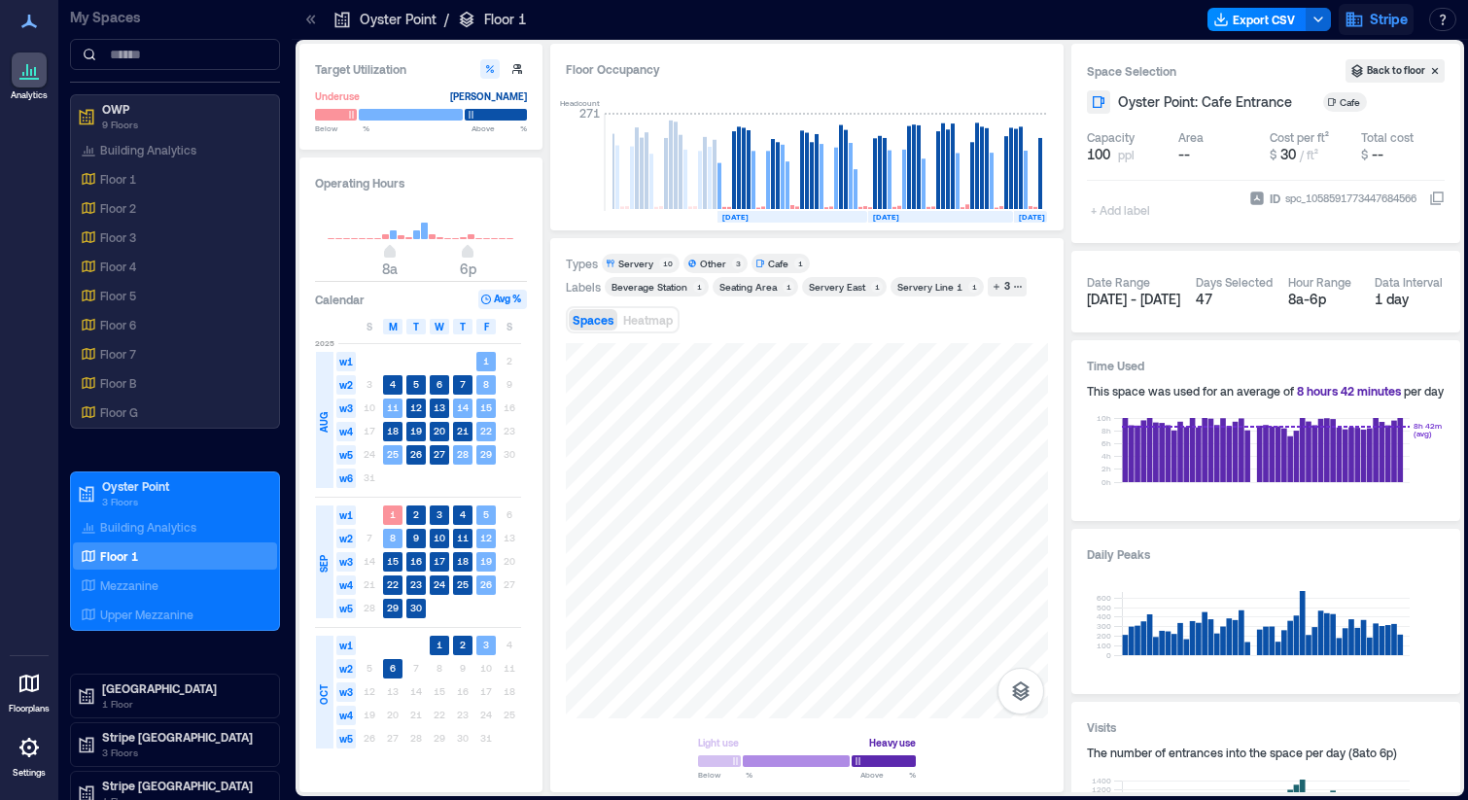
click at [1376, 18] on span "Stripe" at bounding box center [1389, 19] width 38 height 19
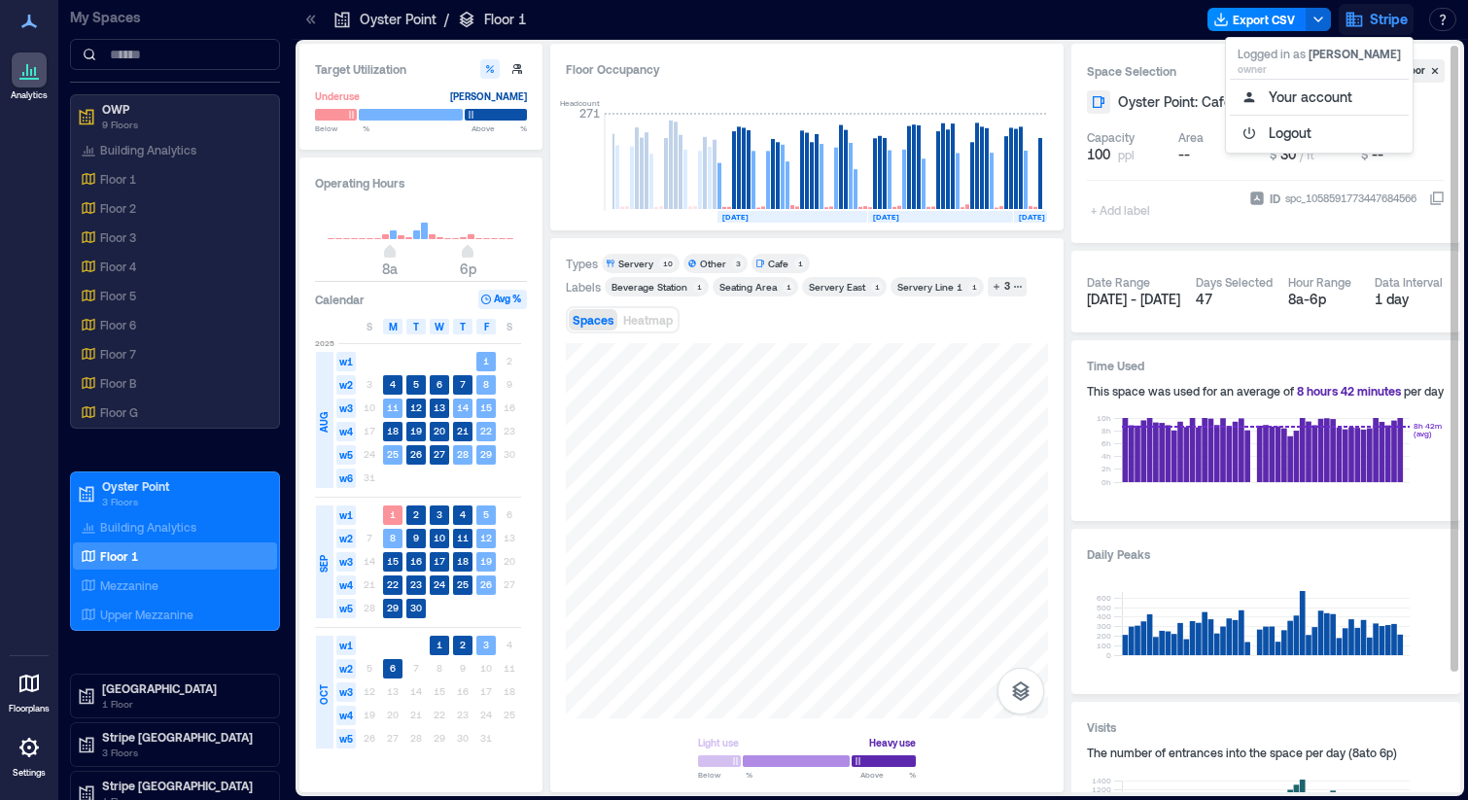
click at [1206, 144] on div "Area" at bounding box center [1220, 137] width 84 height 16
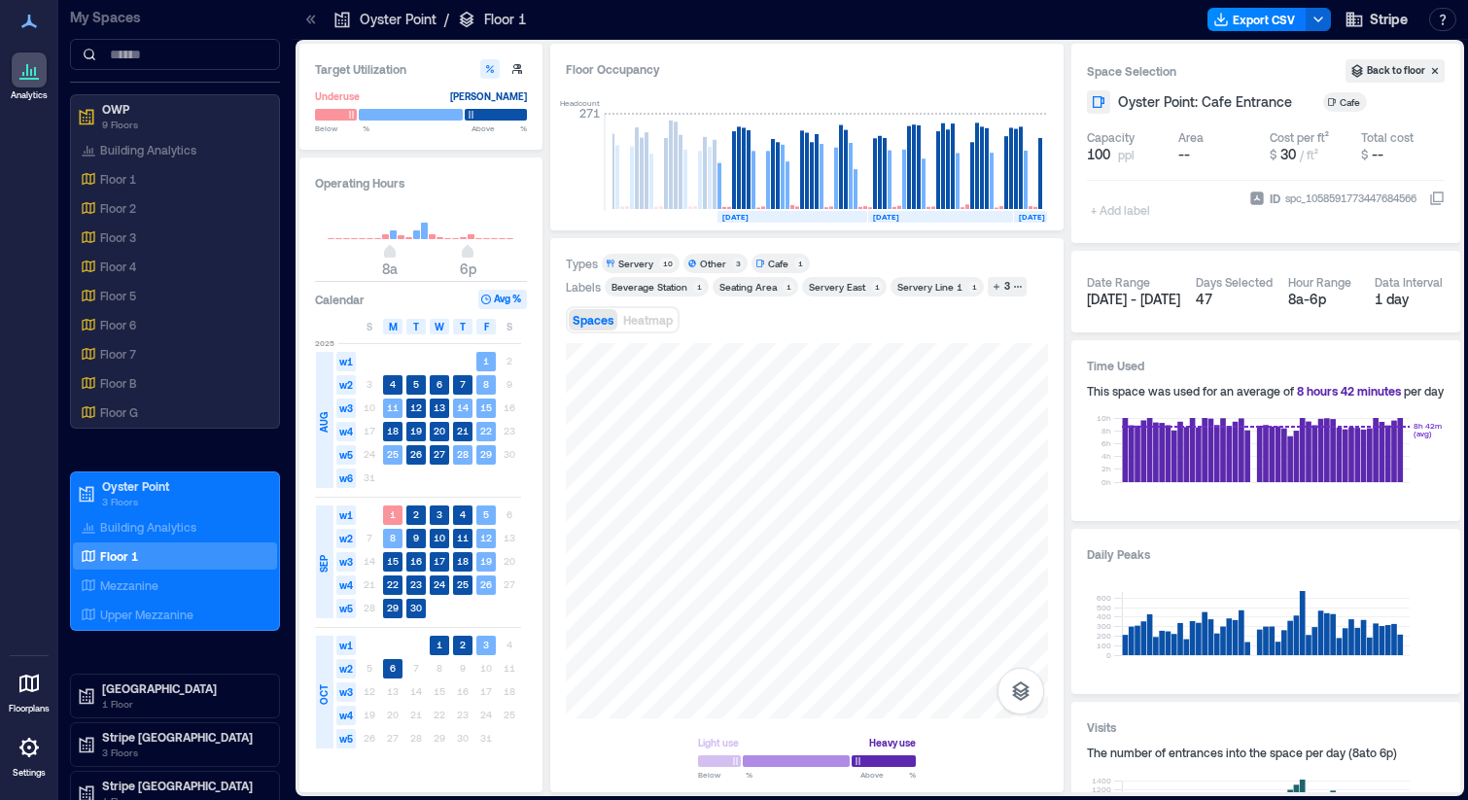
click at [21, 753] on icon at bounding box center [28, 747] width 23 height 23
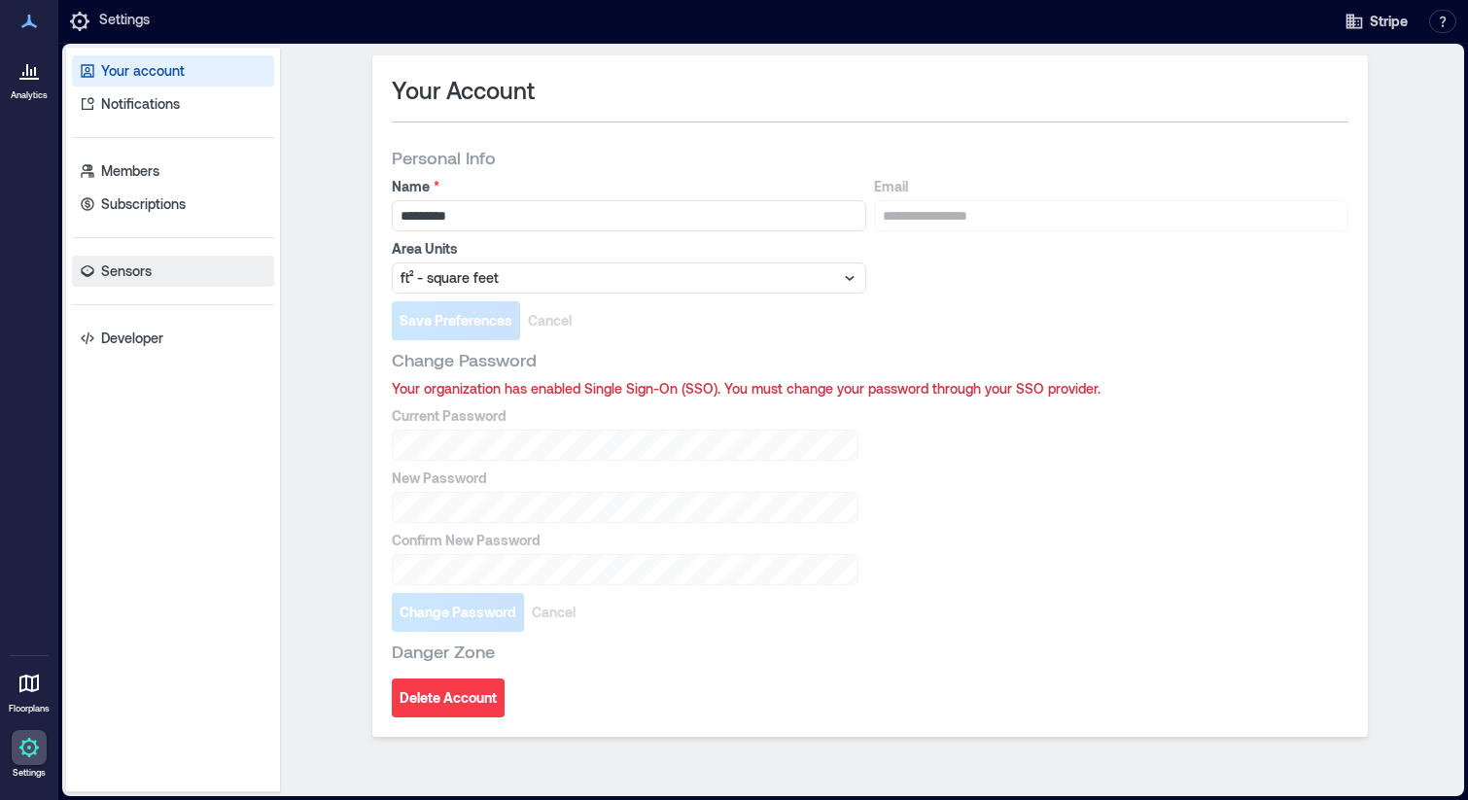
click at [177, 269] on link "Sensors" at bounding box center [173, 271] width 202 height 31
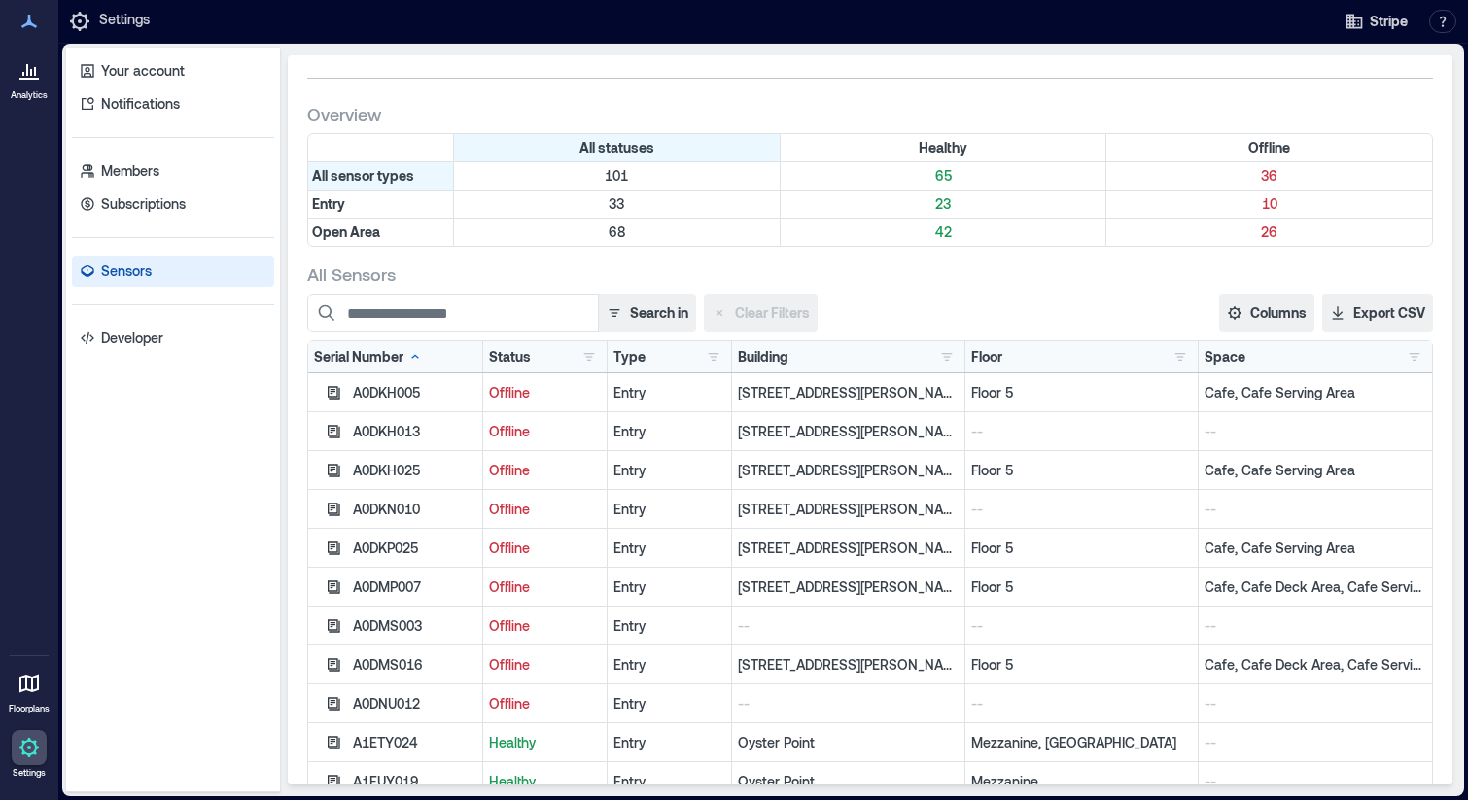
scroll to position [46, 0]
